Goal: Task Accomplishment & Management: Complete application form

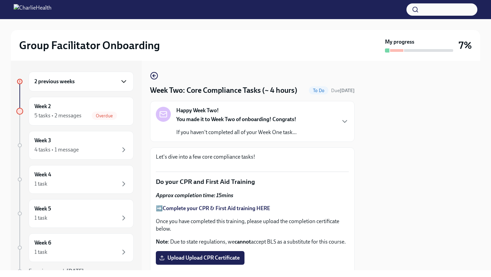
scroll to position [365, 0]
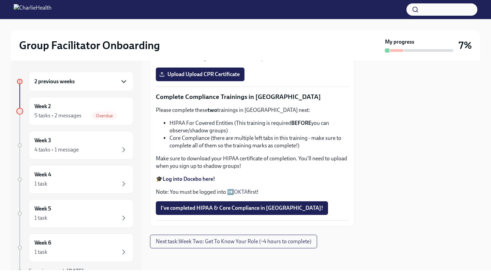
click at [122, 80] on icon "button" at bounding box center [124, 81] width 4 height 2
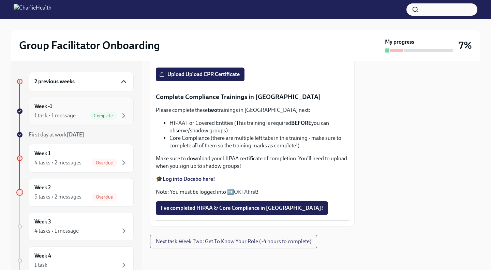
click at [117, 107] on div "Week -1 1 task • 1 message Complete" at bounding box center [80, 111] width 93 height 17
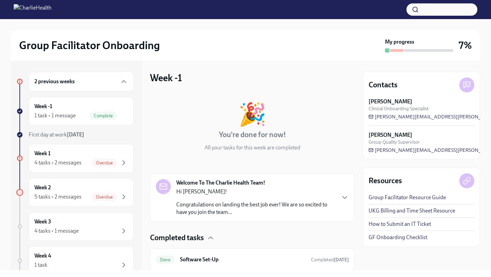
scroll to position [23, 0]
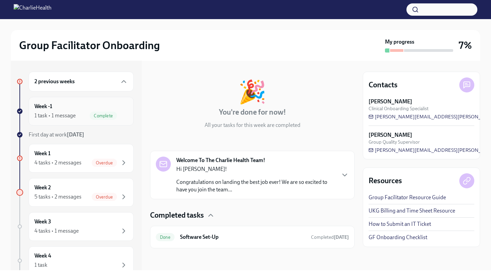
click at [110, 103] on div "Week -1 1 task • 1 message Complete" at bounding box center [80, 111] width 93 height 17
click at [345, 176] on icon "button" at bounding box center [345, 175] width 8 height 8
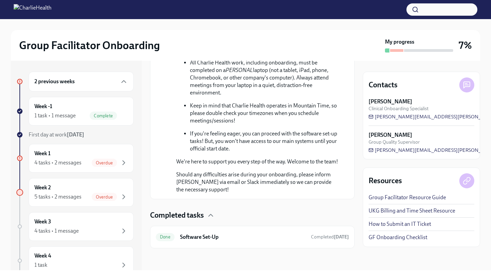
scroll to position [419, 0]
click at [108, 106] on div "Week -1 1 task • 1 message Complete" at bounding box center [80, 111] width 93 height 17
click at [76, 114] on div "1 task • 1 message Complete" at bounding box center [80, 116] width 93 height 8
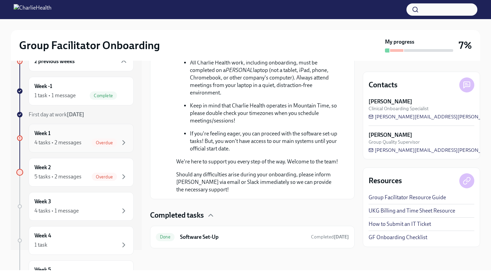
click at [59, 144] on div "4 tasks • 2 messages" at bounding box center [57, 143] width 47 height 8
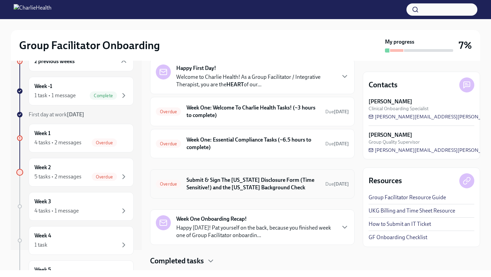
scroll to position [31, 0]
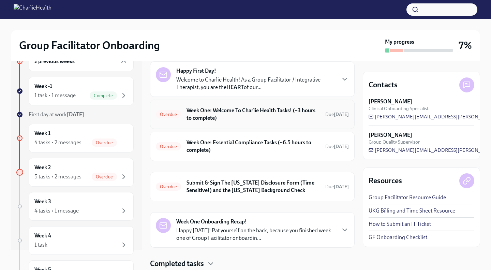
click at [225, 115] on h6 "Week One: Welcome To Charlie Health Tasks! (~3 hours to complete)" at bounding box center [253, 114] width 133 height 15
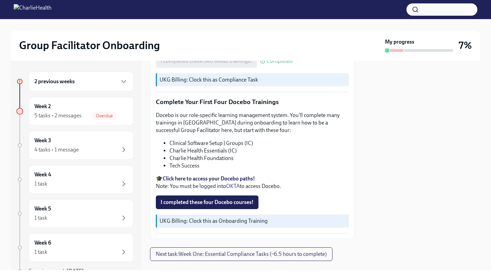
scroll to position [867, 0]
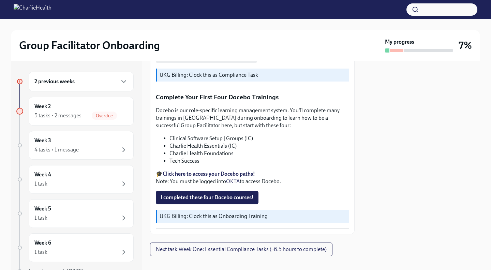
click at [195, 171] on strong "Click here to access your Docebo paths!" at bounding box center [209, 174] width 92 height 6
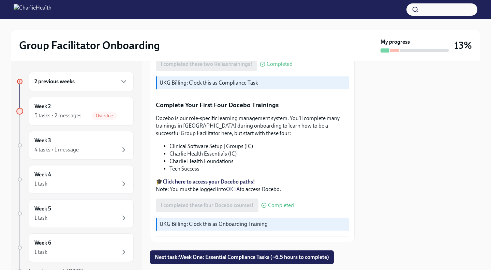
scroll to position [867, 0]
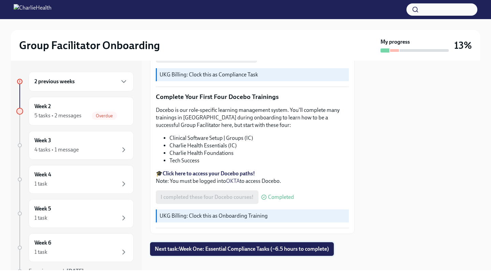
click at [220, 242] on button "Next task : Week One: Essential Compliance Tasks (~6.5 hours to complete)" at bounding box center [242, 249] width 184 height 14
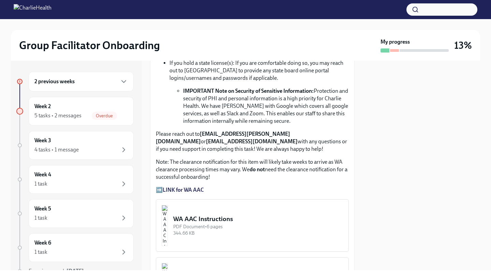
scroll to position [505, 0]
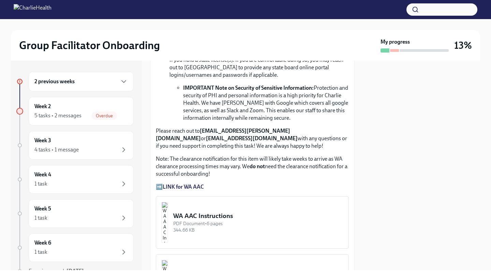
click at [188, 187] on strong "LINK for WA AAC" at bounding box center [183, 186] width 41 height 6
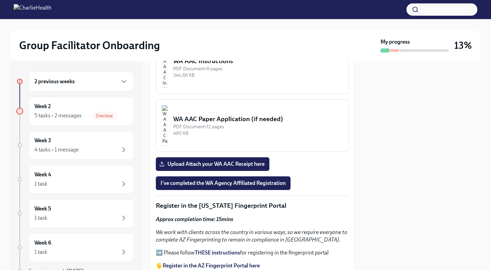
scroll to position [662, 0]
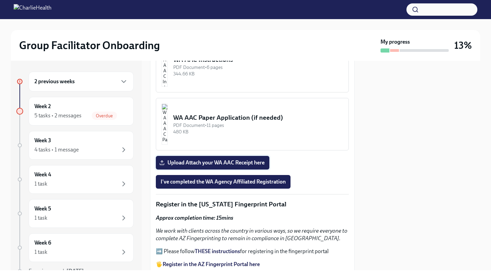
click at [202, 161] on span "Upload Attach your WA AAC Receipt here" at bounding box center [213, 162] width 104 height 7
click at [0, 0] on input "Upload Attach your WA AAC Receipt here" at bounding box center [0, 0] width 0 height 0
click at [209, 162] on span "Upload Attach your WA AAC Receipt here" at bounding box center [213, 162] width 104 height 7
click at [0, 0] on input "Upload Attach your WA AAC Receipt here" at bounding box center [0, 0] width 0 height 0
click at [217, 179] on span "I've completed the WA Agency Affiliated Registration" at bounding box center [223, 181] width 125 height 7
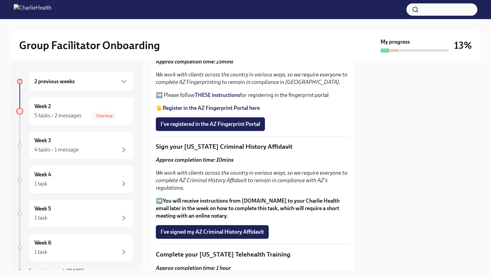
scroll to position [780, 0]
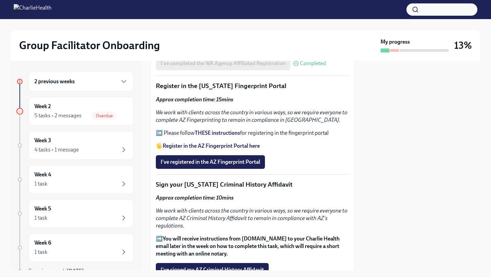
click at [205, 144] on strong "Register in the AZ Fingerprint Portal here" at bounding box center [211, 146] width 97 height 6
click at [207, 134] on strong "THESE instructions" at bounding box center [217, 133] width 45 height 6
click at [211, 160] on span "I've registered in the AZ Fingerprint Portal" at bounding box center [211, 162] width 100 height 7
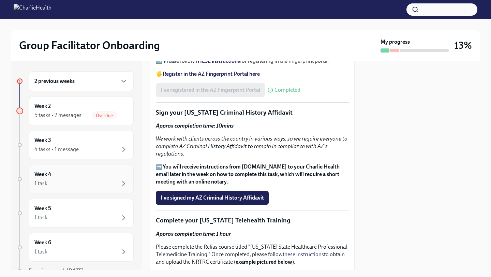
scroll to position [0, 0]
click at [243, 202] on button "I've signed my AZ Criminal History Affidavit" at bounding box center [212, 198] width 113 height 14
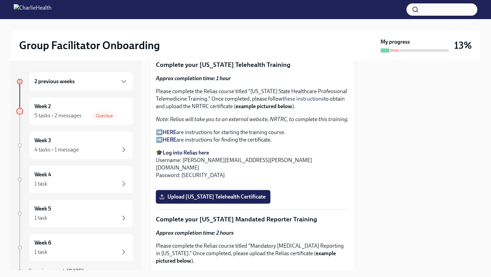
scroll to position [1001, 0]
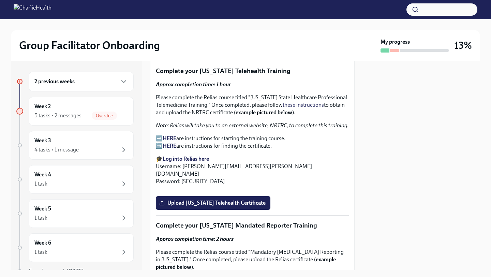
click at [173, 138] on strong "HERE" at bounding box center [170, 138] width 14 height 6
click at [170, 159] on strong "Log into Relias here" at bounding box center [186, 159] width 46 height 6
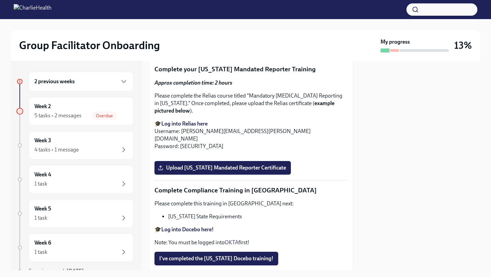
scroll to position [1144, 1]
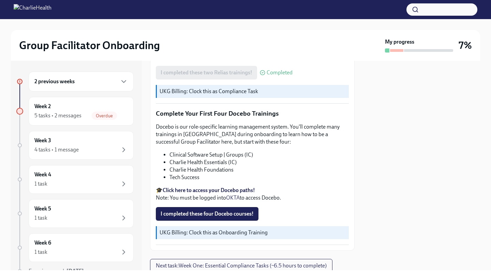
scroll to position [867, 0]
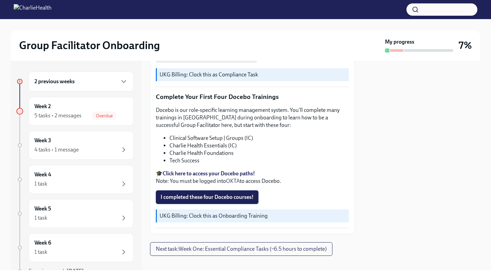
click at [193, 190] on button "I completed these four Docebo courses!" at bounding box center [207, 197] width 103 height 14
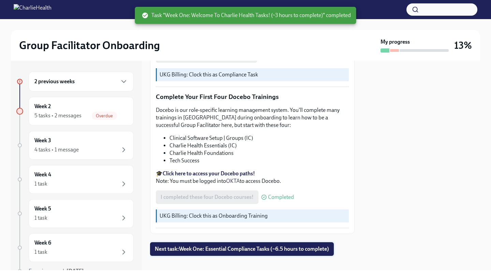
click at [204, 246] on span "Next task : Week One: Essential Compliance Tasks (~6.5 hours to complete)" at bounding box center [242, 249] width 174 height 7
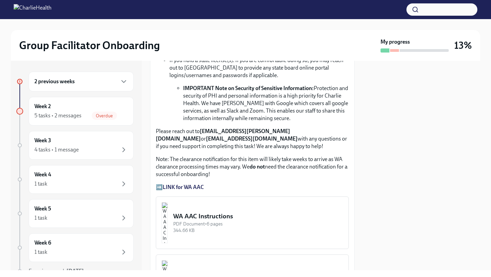
scroll to position [508, 0]
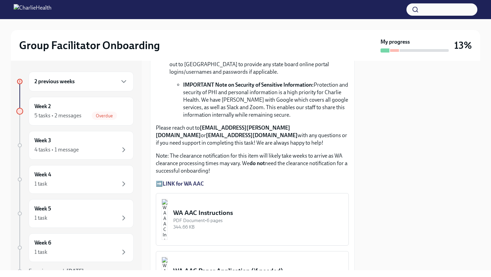
click at [195, 184] on strong "LINK for WA AAC" at bounding box center [183, 183] width 41 height 6
click at [168, 210] on img "button" at bounding box center [165, 219] width 6 height 41
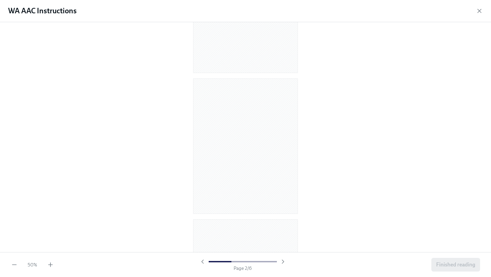
scroll to position [0, 0]
click at [49, 263] on icon "button" at bounding box center [50, 264] width 7 height 7
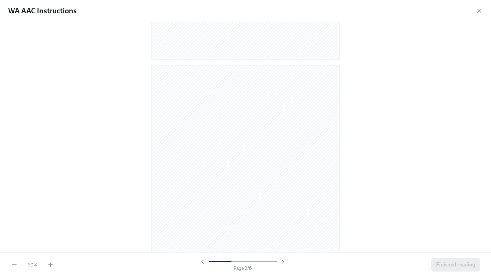
scroll to position [216, 0]
click at [48, 264] on icon "button" at bounding box center [50, 264] width 7 height 7
click at [50, 266] on icon "button" at bounding box center [50, 265] width 0 height 4
